Goal: Task Accomplishment & Management: Use online tool/utility

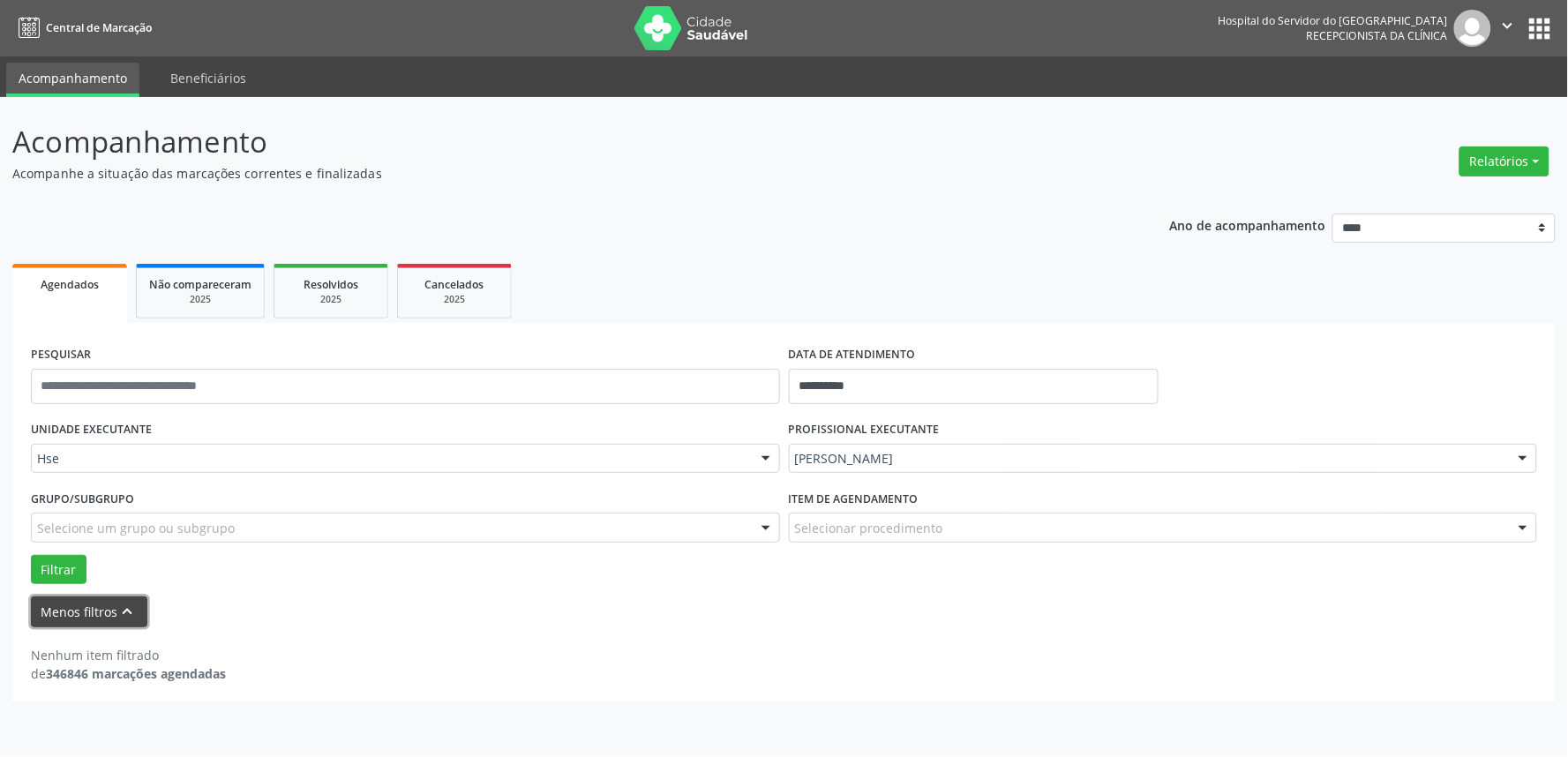
click at [85, 596] on button "Menos filtros keyboard_arrow_up" at bounding box center [89, 611] width 117 height 31
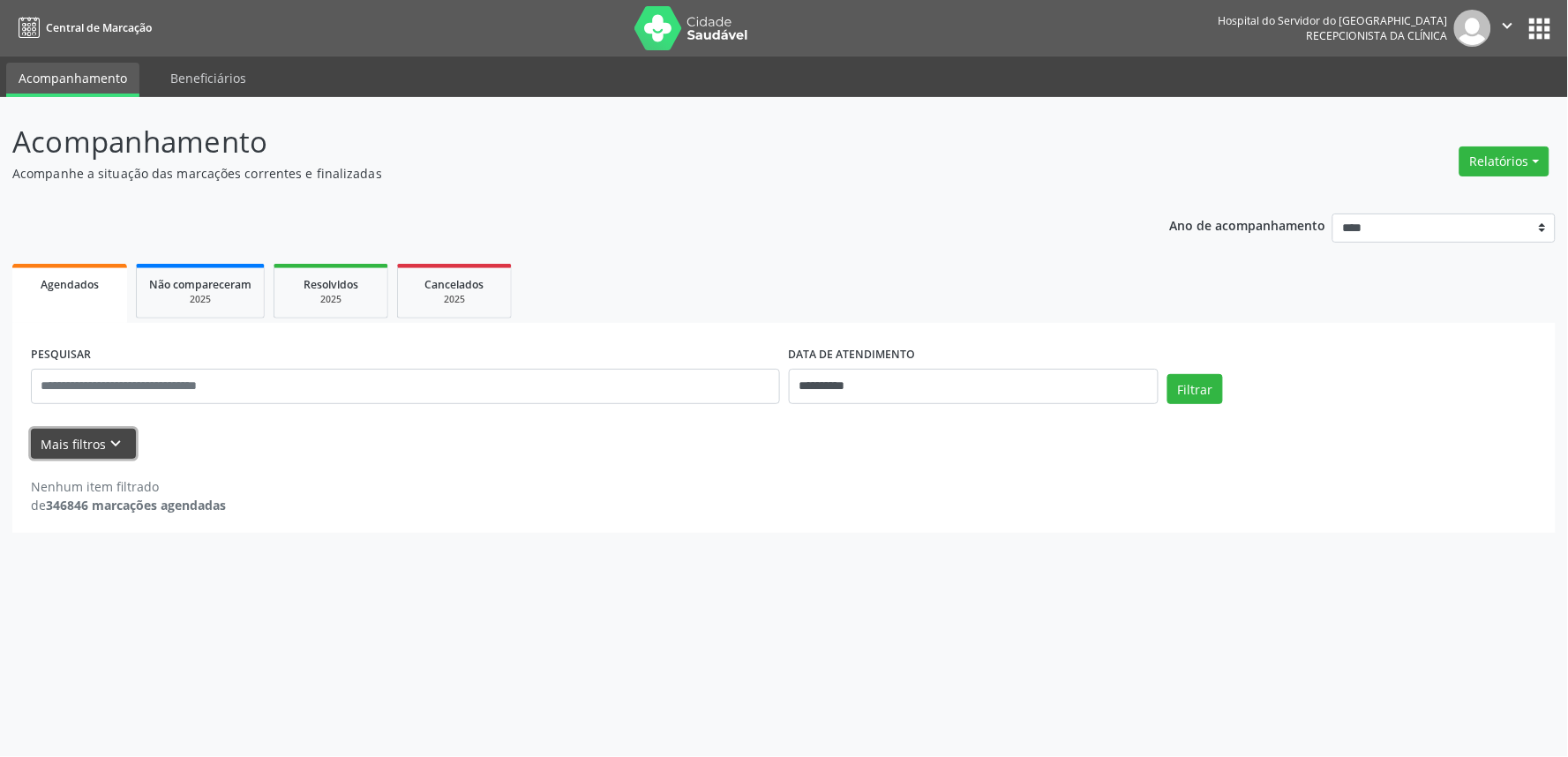
click at [107, 439] on icon "keyboard_arrow_down" at bounding box center [117, 443] width 19 height 19
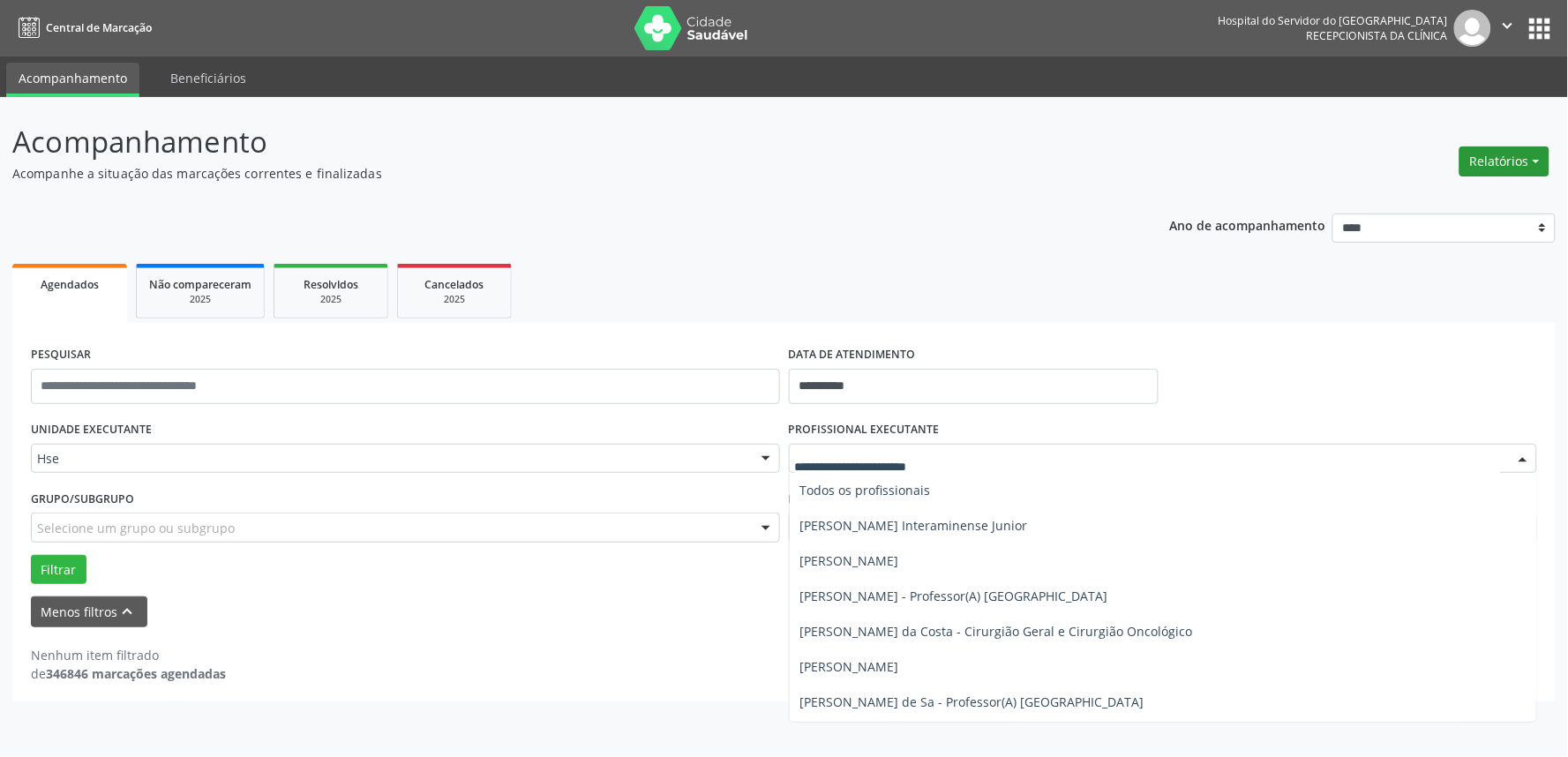
click at [1509, 160] on button "Relatórios" at bounding box center [1504, 162] width 90 height 30
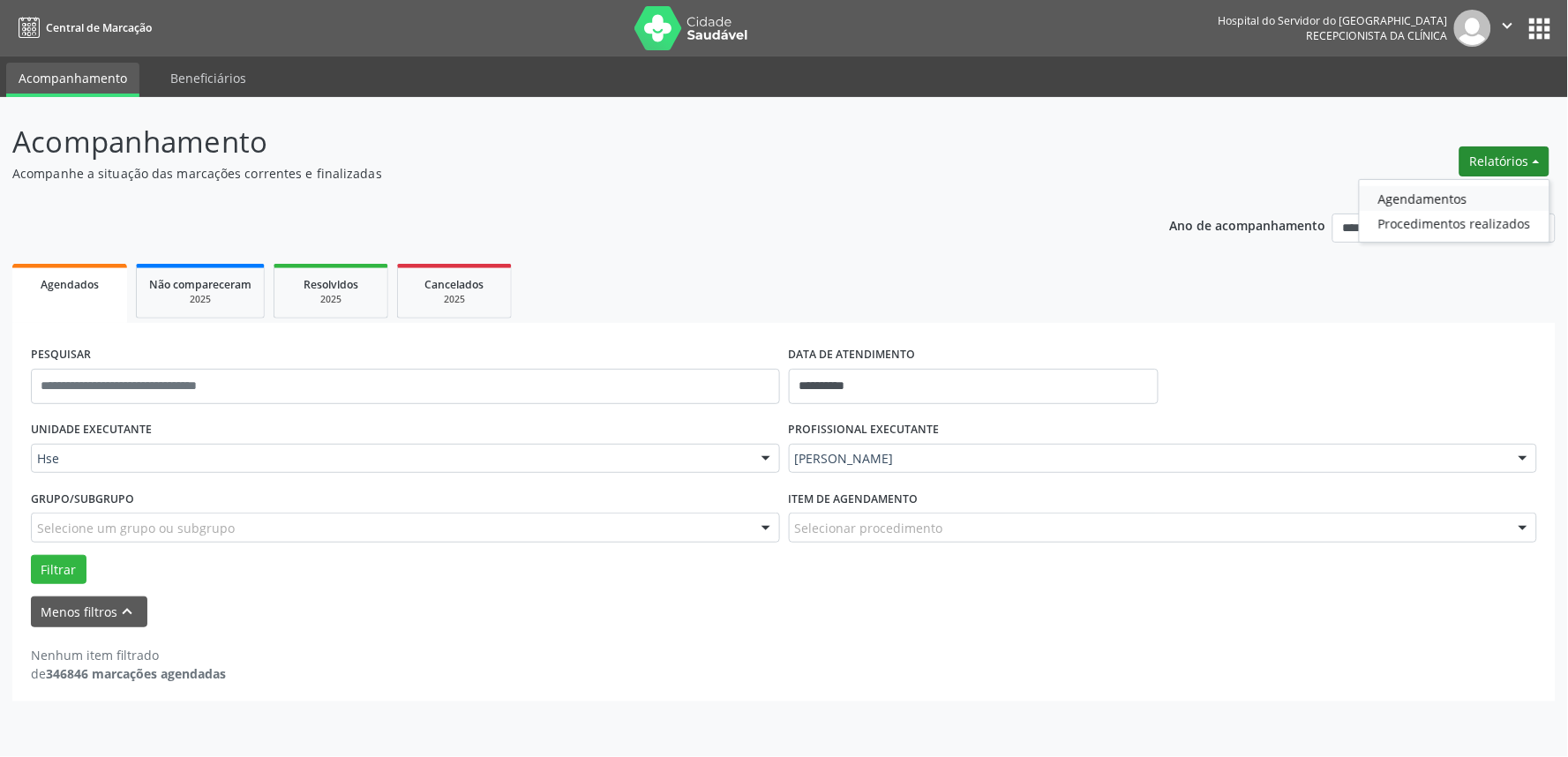
click at [1458, 192] on link "Agendamentos" at bounding box center [1454, 198] width 189 height 25
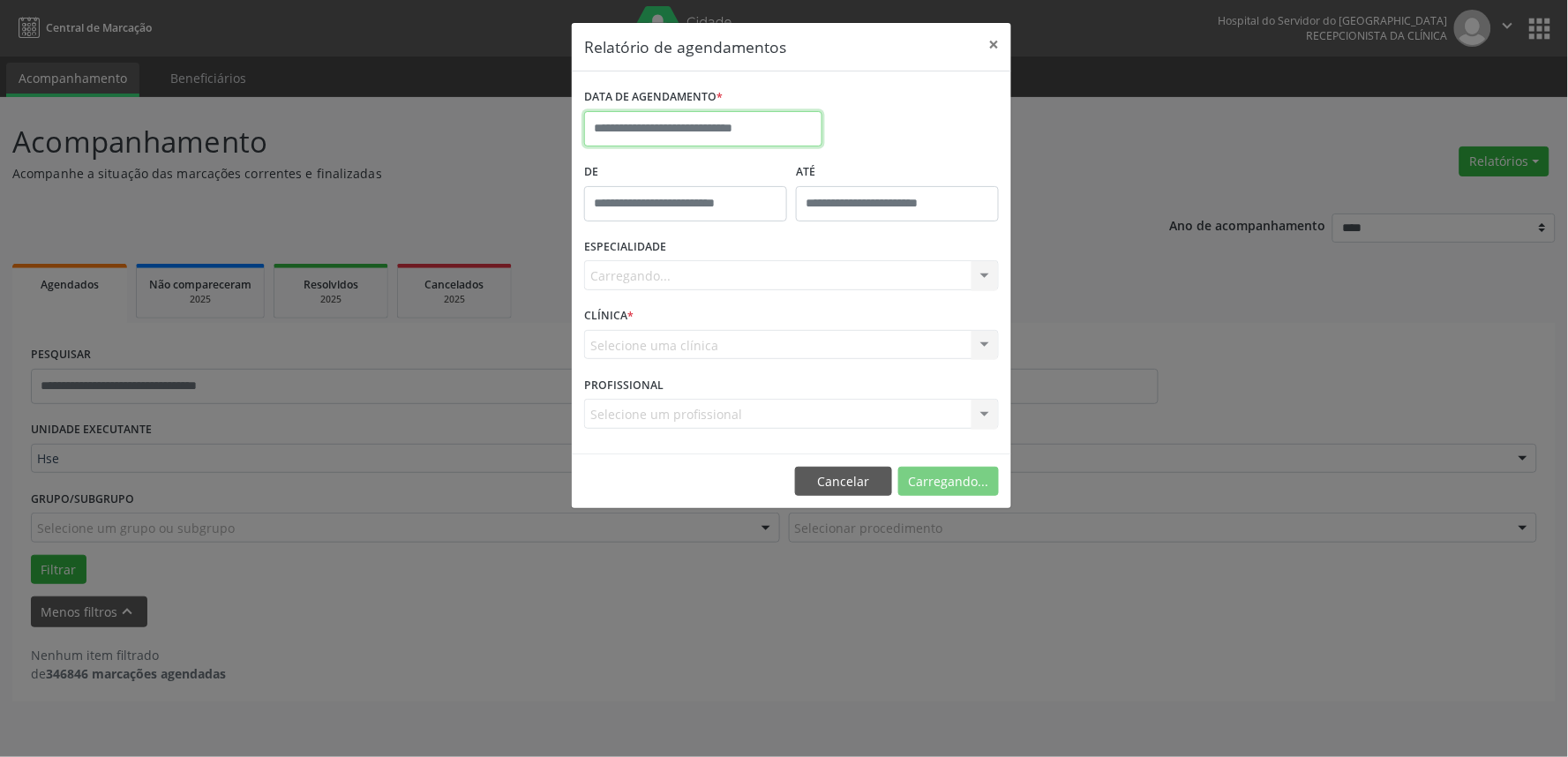
click at [762, 126] on input "text" at bounding box center [702, 128] width 238 height 35
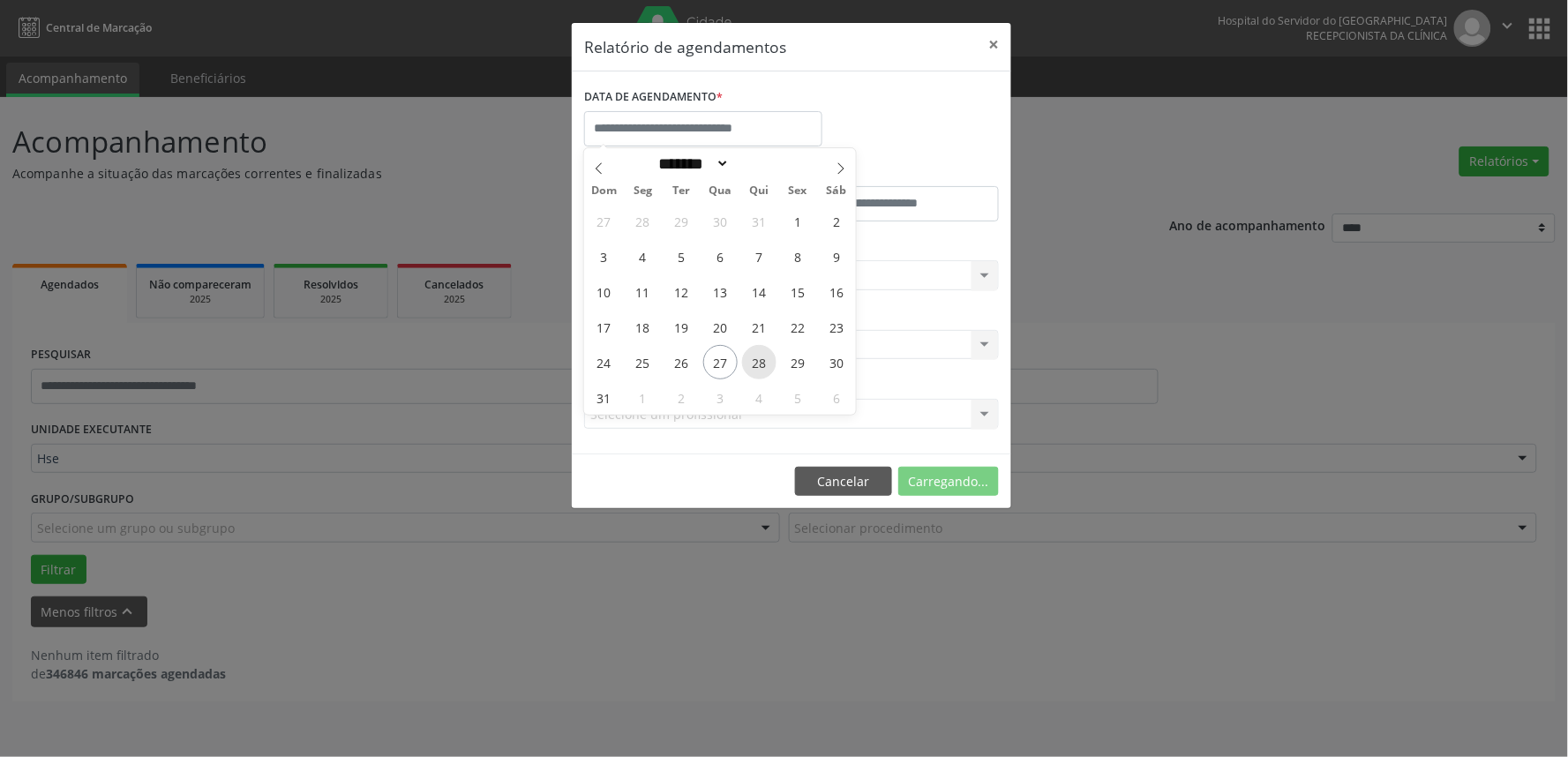
click at [755, 377] on span "28" at bounding box center [759, 362] width 34 height 34
type input "**********"
click at [755, 377] on span "28" at bounding box center [759, 362] width 34 height 34
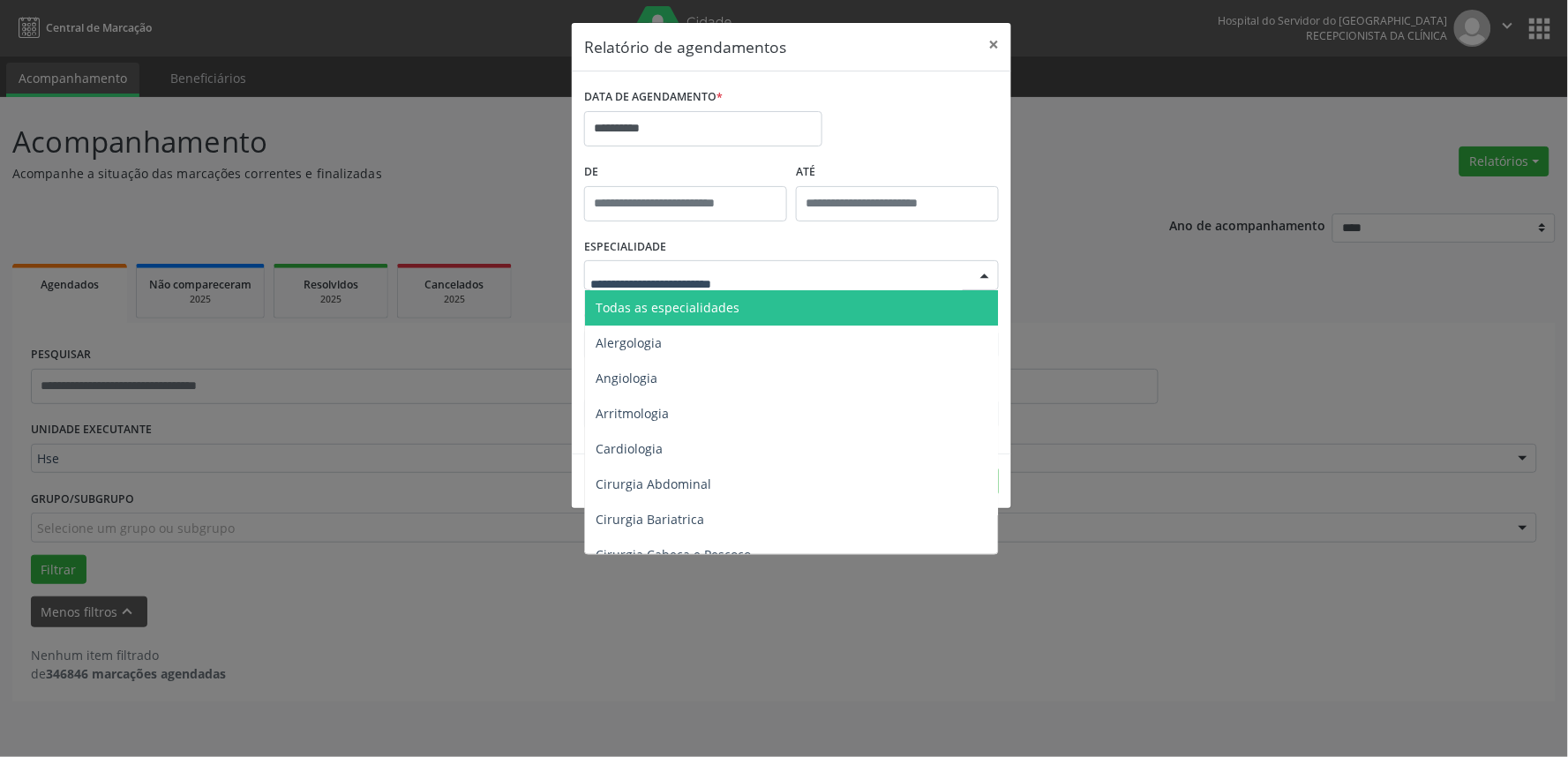
click at [856, 270] on div at bounding box center [791, 276] width 415 height 30
click at [831, 313] on span "Todas as especialidades" at bounding box center [792, 307] width 416 height 35
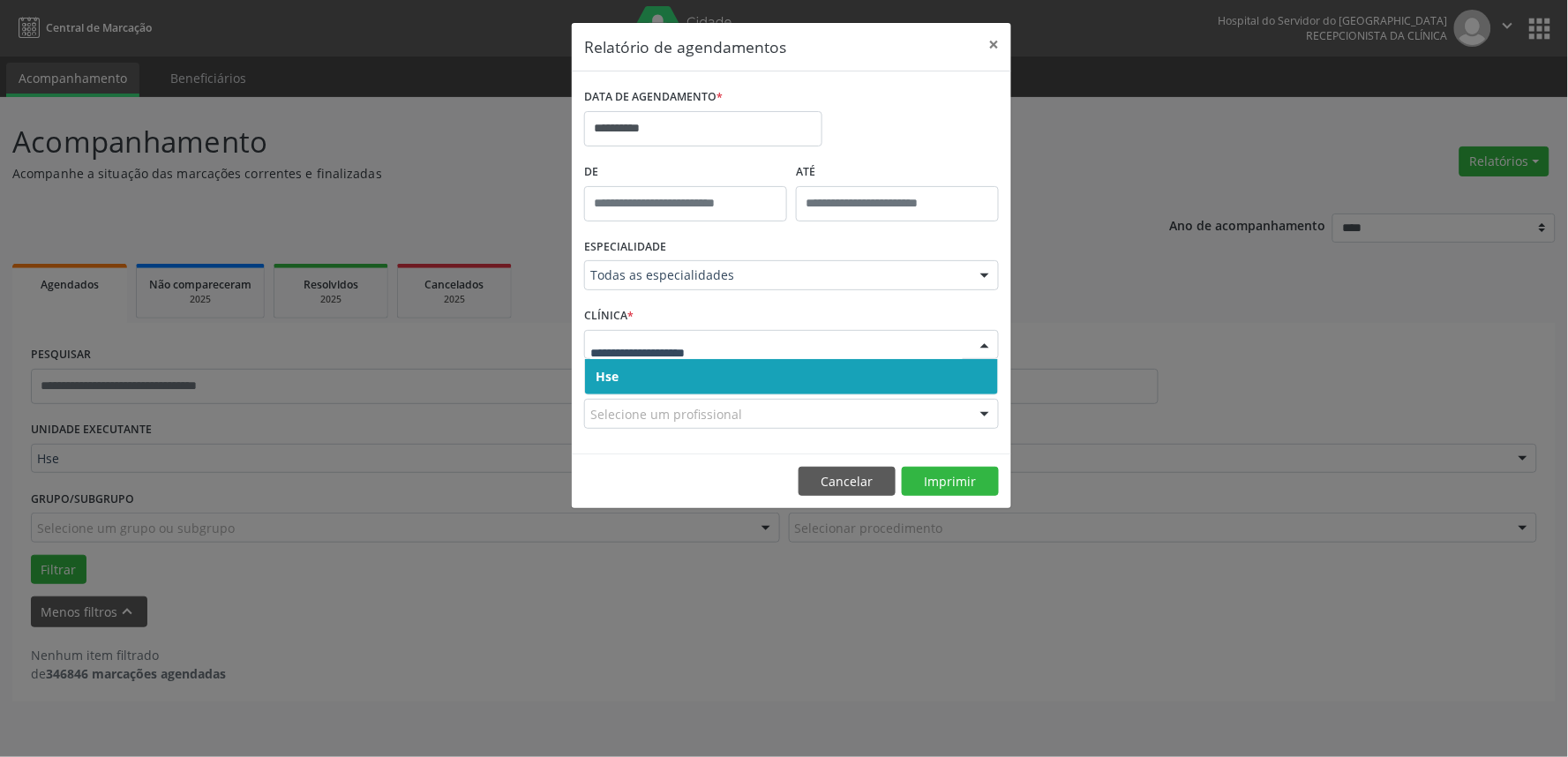
click at [803, 375] on span "Hse" at bounding box center [791, 376] width 413 height 35
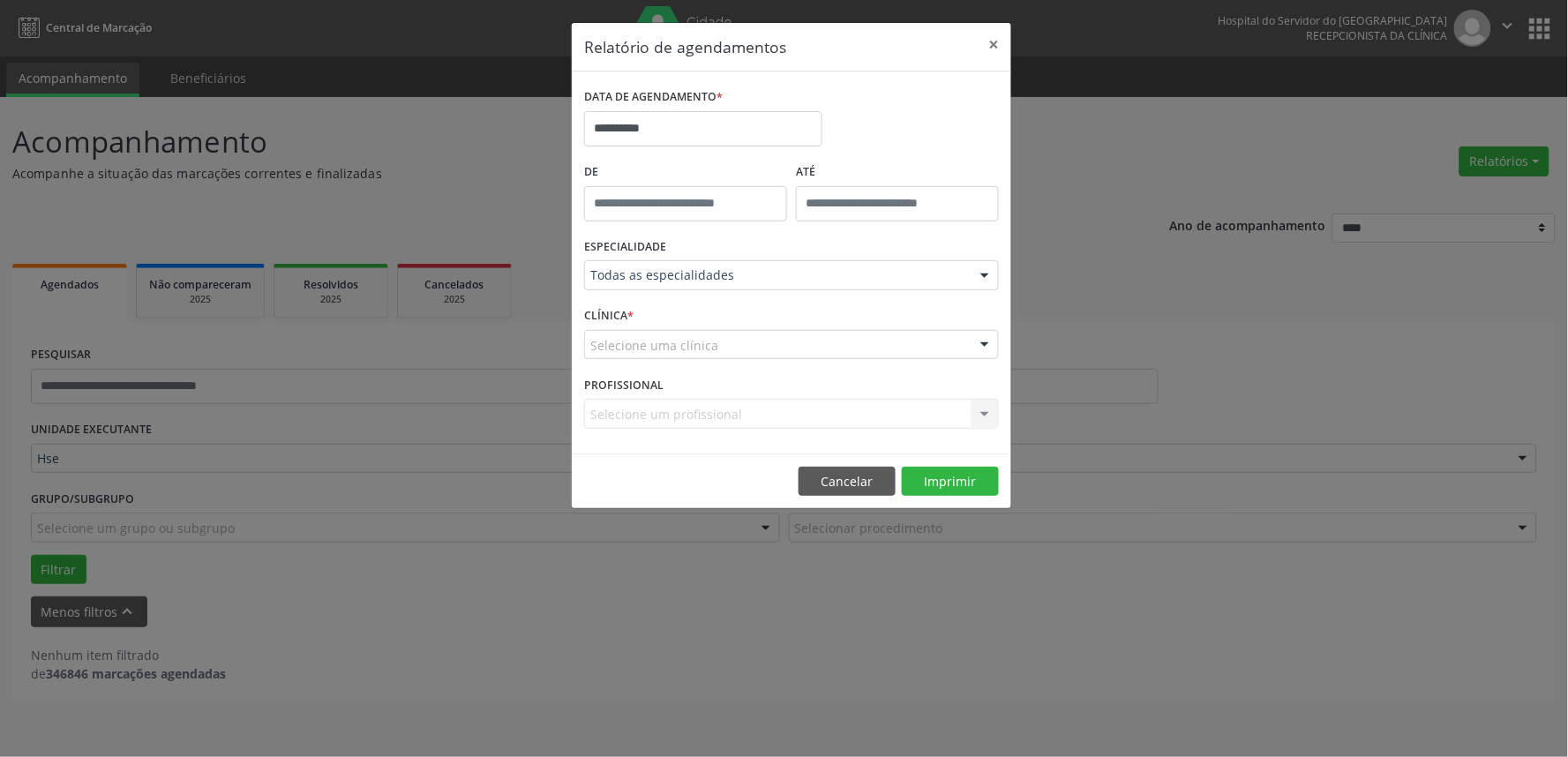
click at [814, 351] on div "Selecione uma clínica" at bounding box center [791, 345] width 415 height 30
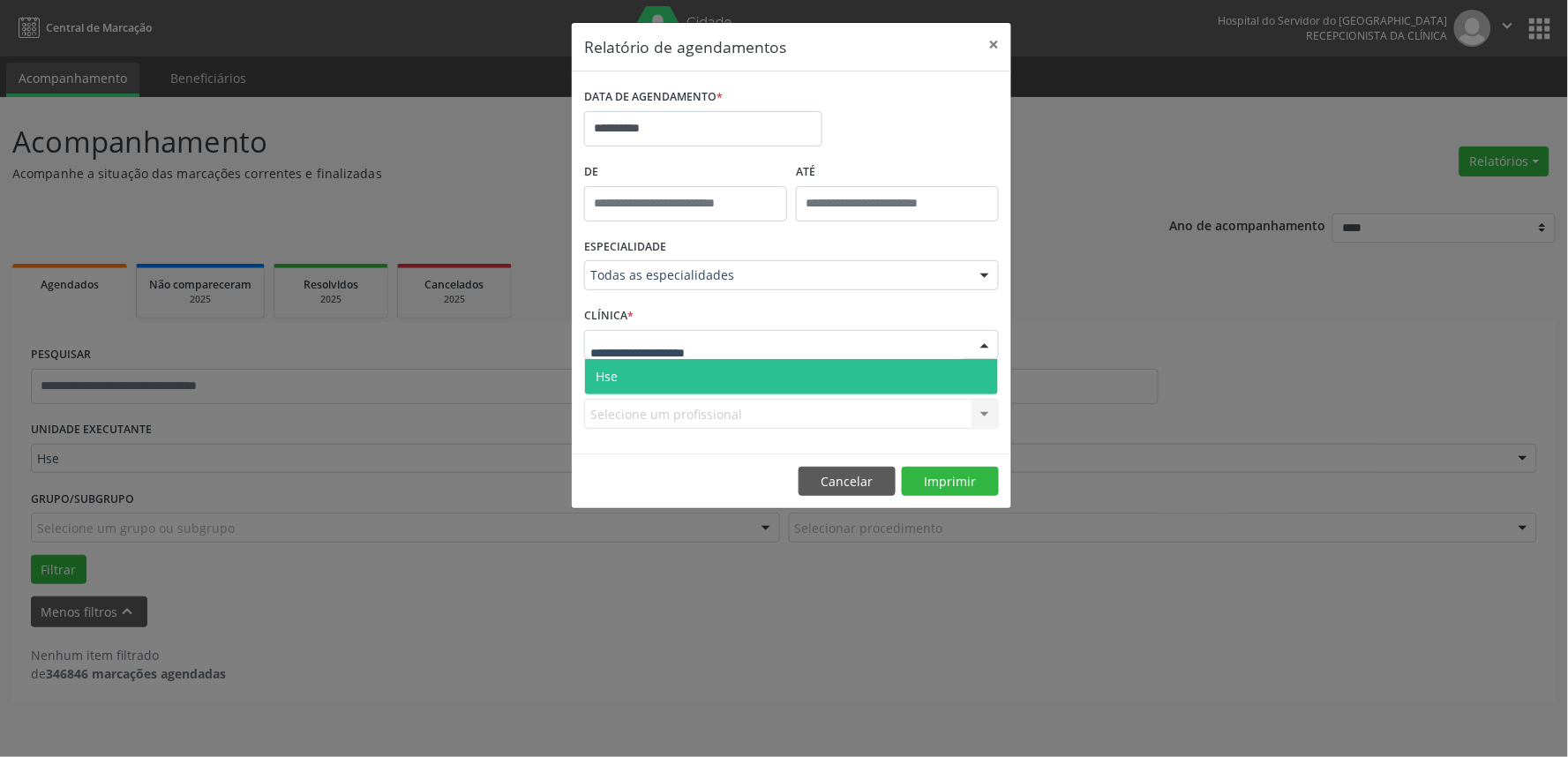
click at [810, 367] on span "Hse" at bounding box center [791, 376] width 413 height 35
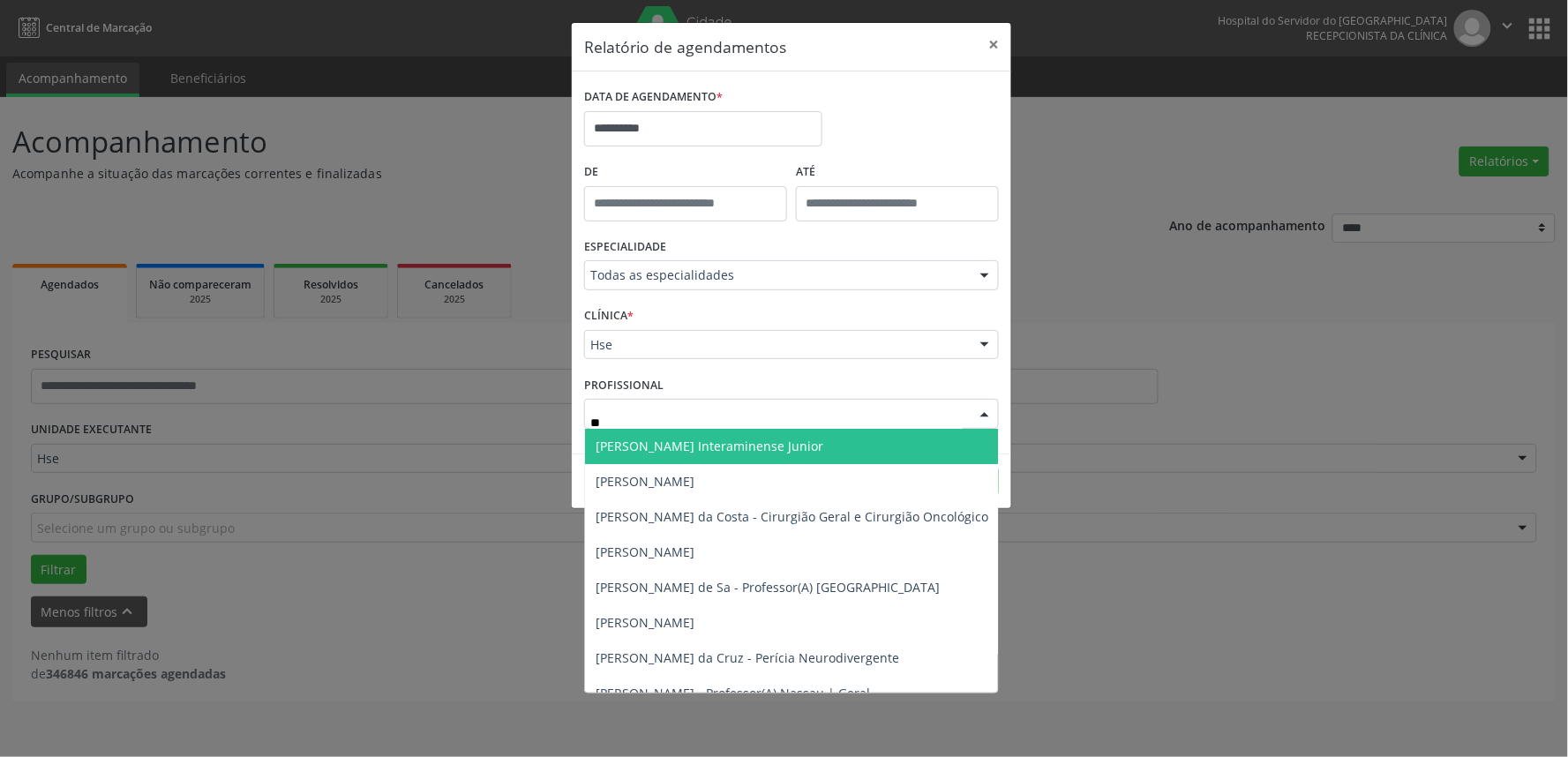
type input "***"
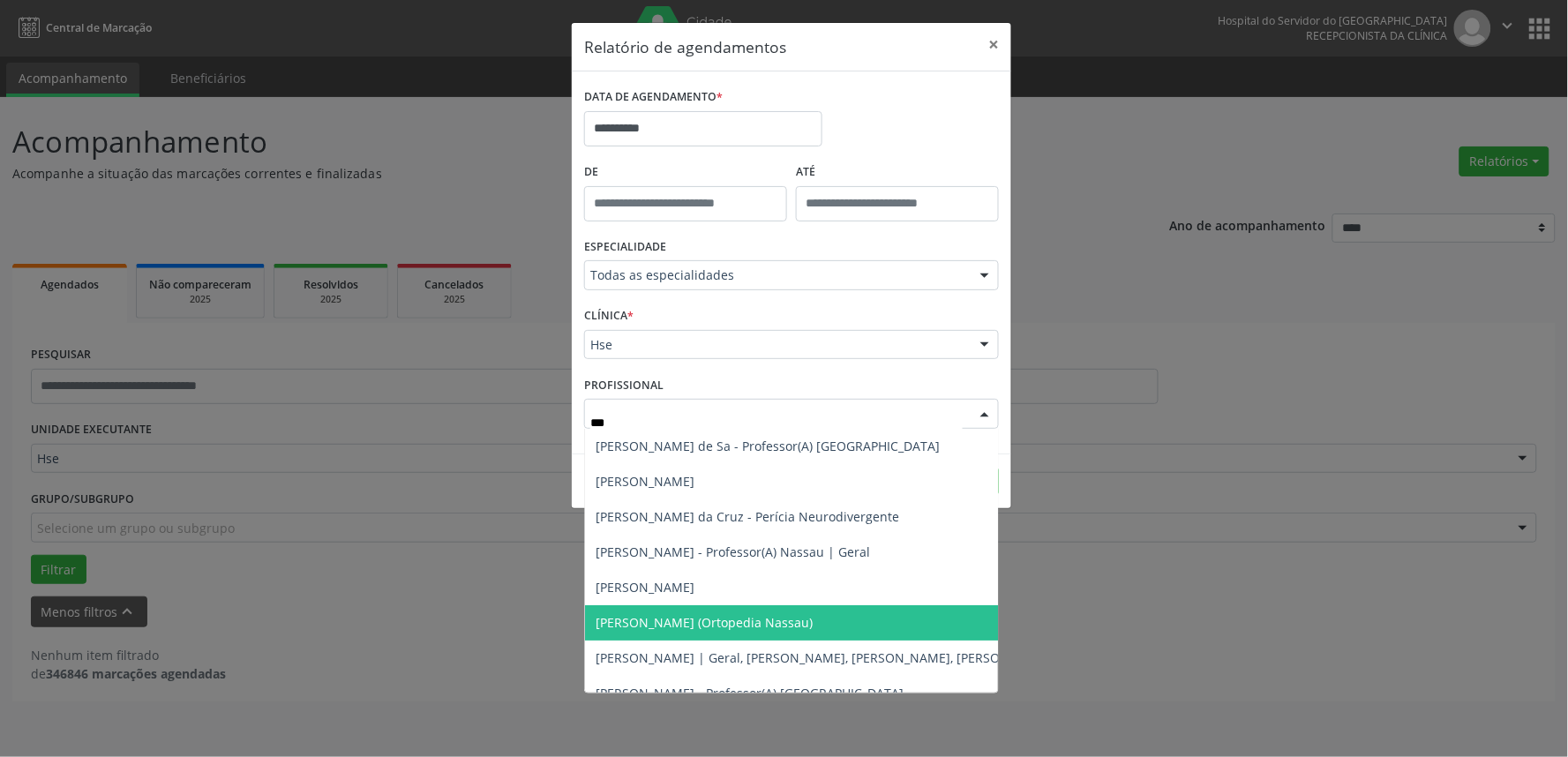
click at [717, 622] on span "[PERSON_NAME] (Ortopedia Nassau)" at bounding box center [704, 622] width 217 height 17
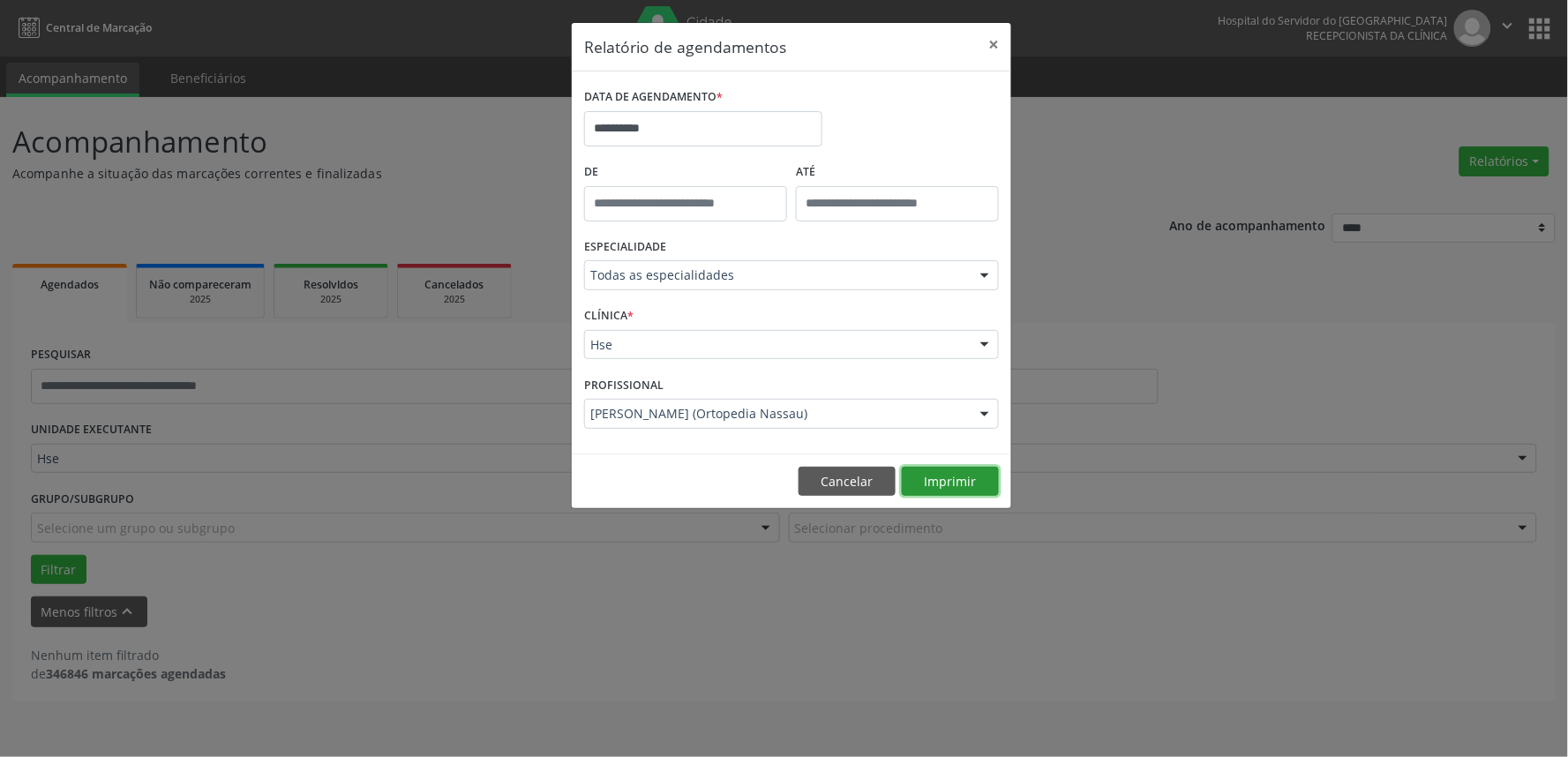
click at [953, 467] on button "Imprimir" at bounding box center [950, 482] width 97 height 30
